Goal: Entertainment & Leisure: Browse casually

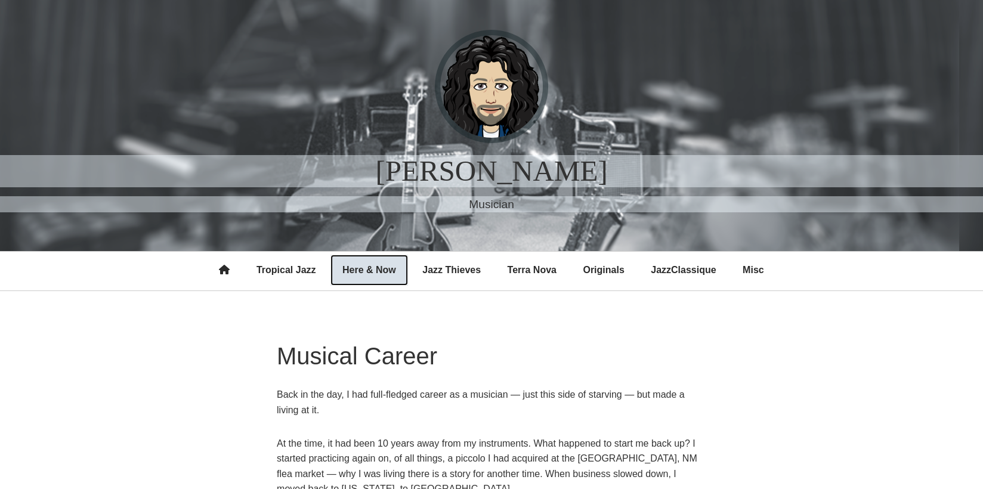
click at [371, 270] on link "Here & Now" at bounding box center [370, 270] width 78 height 31
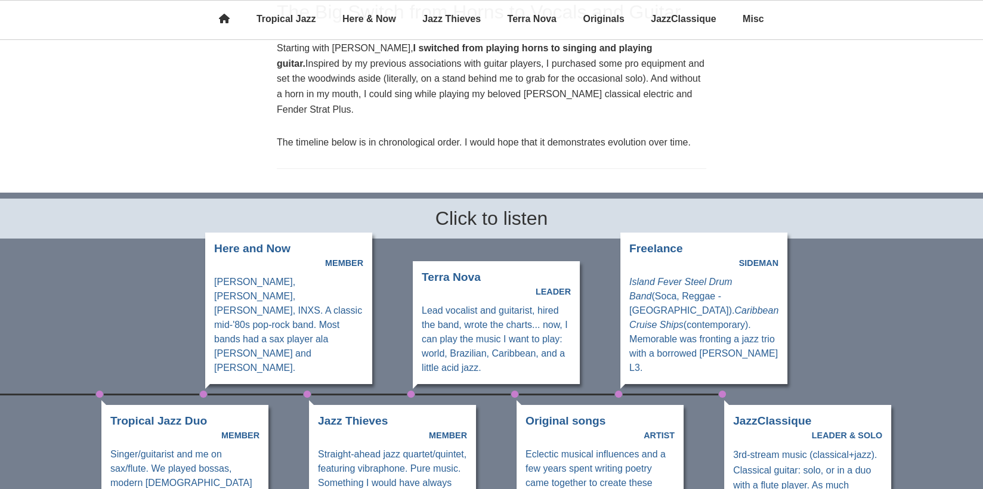
scroll to position [242, 0]
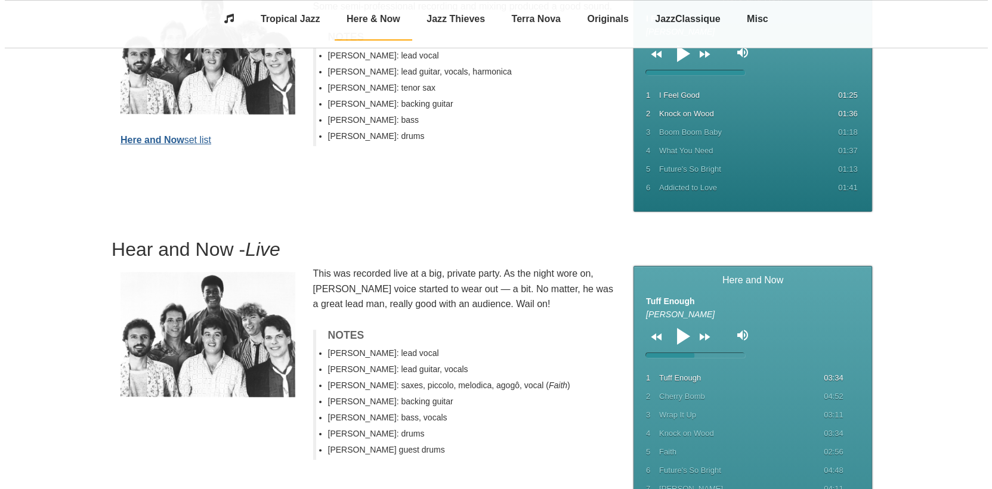
scroll to position [282, 0]
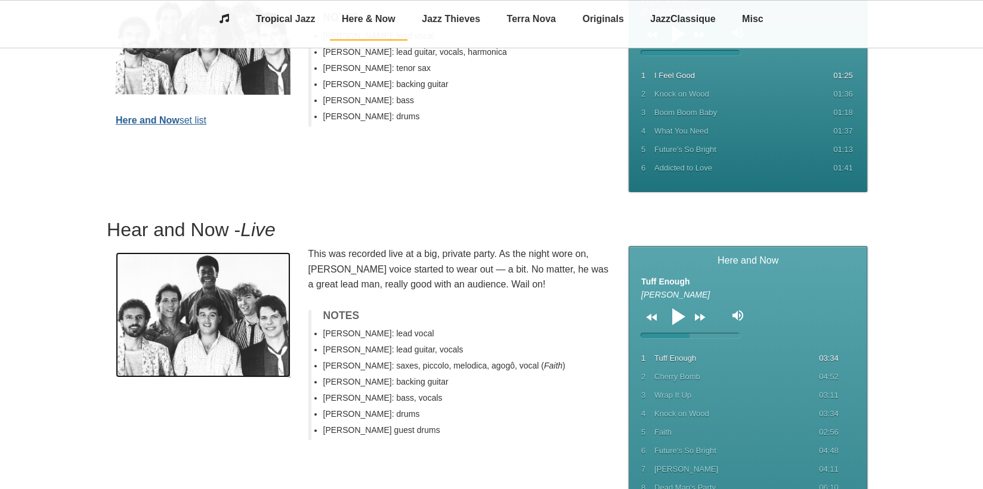
click at [212, 348] on img at bounding box center [203, 314] width 175 height 125
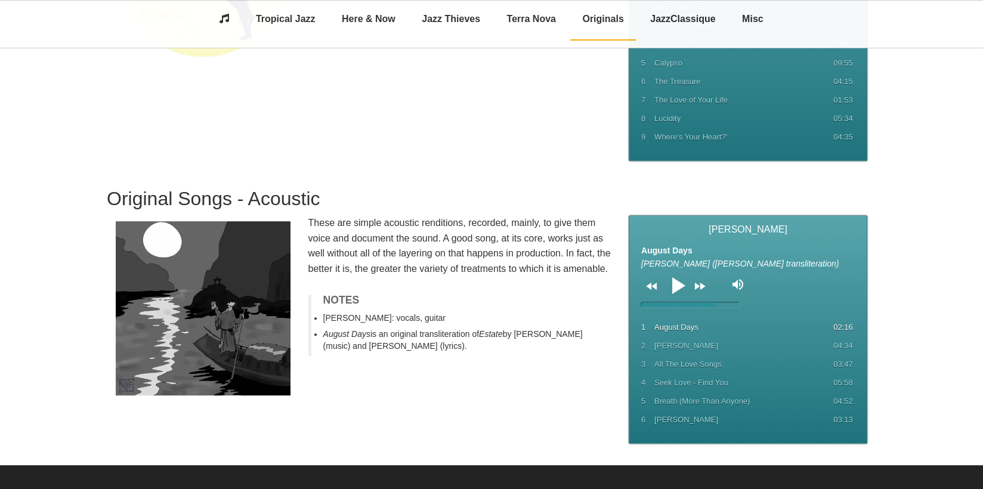
scroll to position [835, 0]
